Goal: Find specific page/section: Find specific page/section

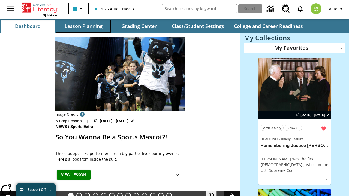
click at [83, 26] on button "Lesson Planning" at bounding box center [83, 26] width 55 height 13
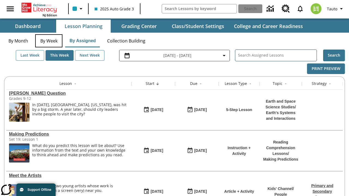
click at [49, 41] on button "By Week" at bounding box center [48, 40] width 27 height 13
